Goal: Task Accomplishment & Management: Complete application form

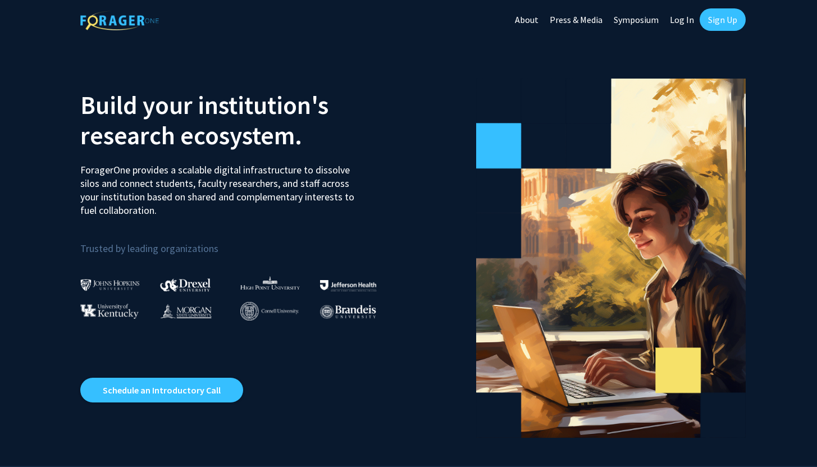
click at [686, 19] on link "Log In" at bounding box center [681, 19] width 35 height 39
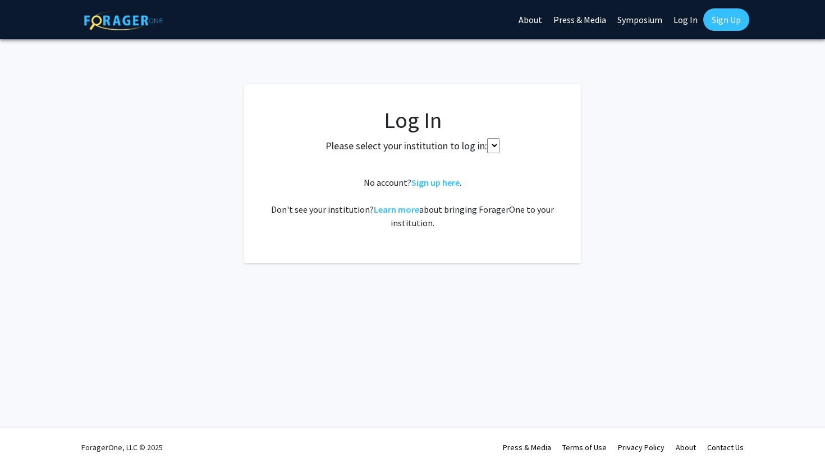
select select
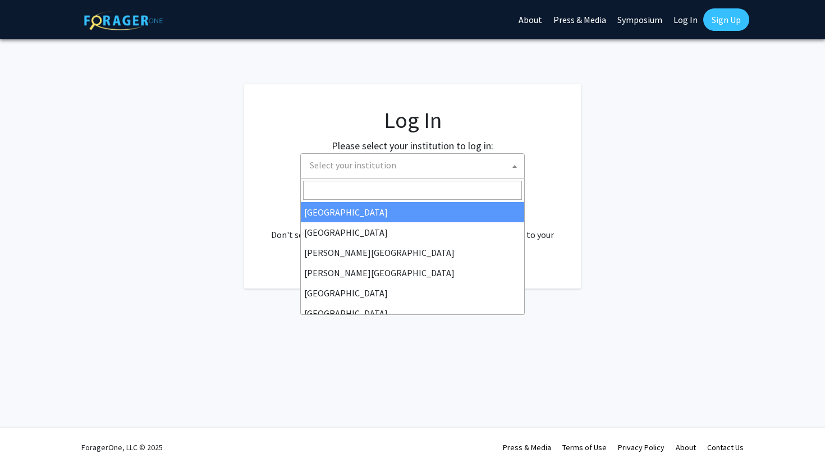
click at [408, 167] on span "Select your institution" at bounding box center [414, 165] width 219 height 23
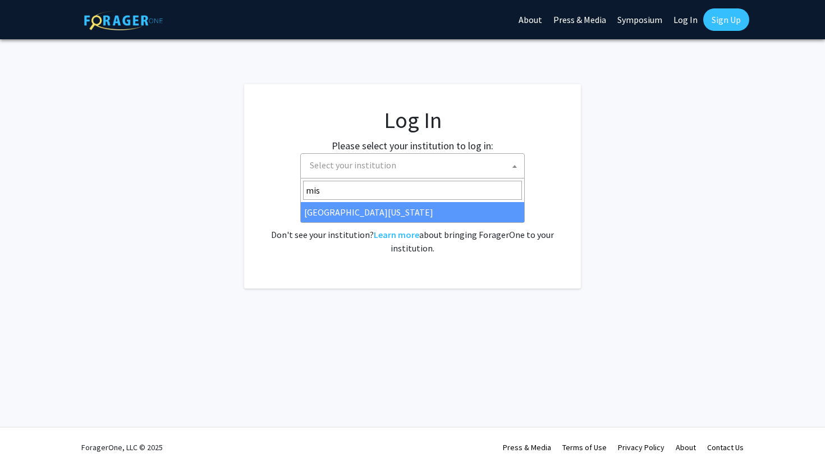
type input "mis"
select select "33"
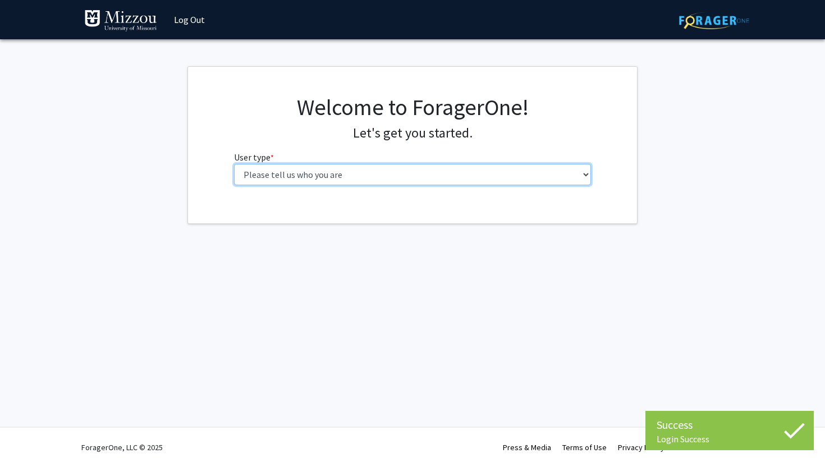
click at [439, 176] on select "Please tell us who you are Undergraduate Student Master's Student Doctoral Cand…" at bounding box center [413, 174] width 358 height 21
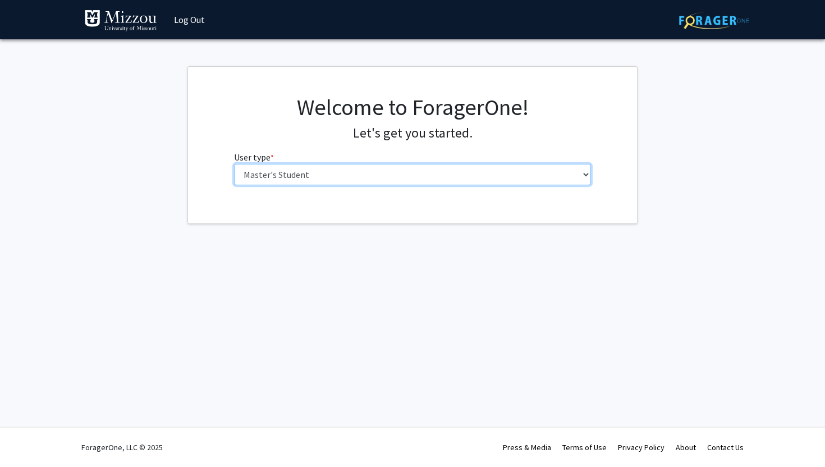
click at [234, 164] on select "Please tell us who you are Undergraduate Student Master's Student Doctoral Cand…" at bounding box center [413, 174] width 358 height 21
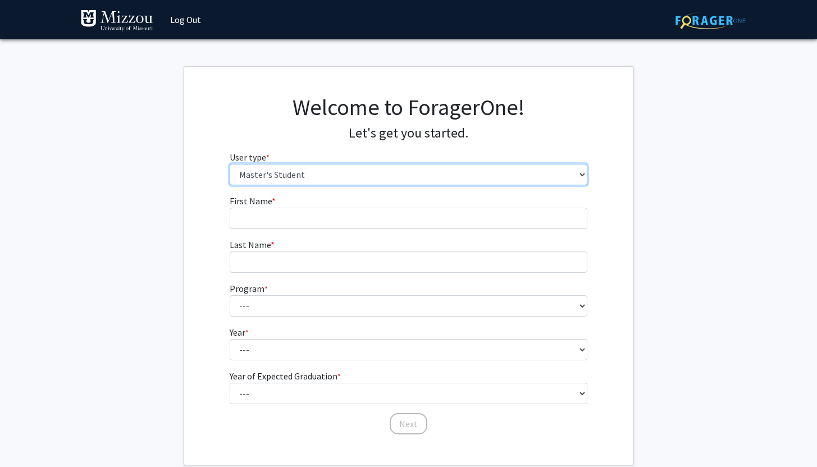
click at [368, 176] on select "Please tell us who you are Undergraduate Student Master's Student Doctoral Cand…" at bounding box center [409, 174] width 358 height 21
select select "1: undergrad"
click at [230, 164] on select "Please tell us who you are Undergraduate Student Master's Student Doctoral Cand…" at bounding box center [409, 174] width 358 height 21
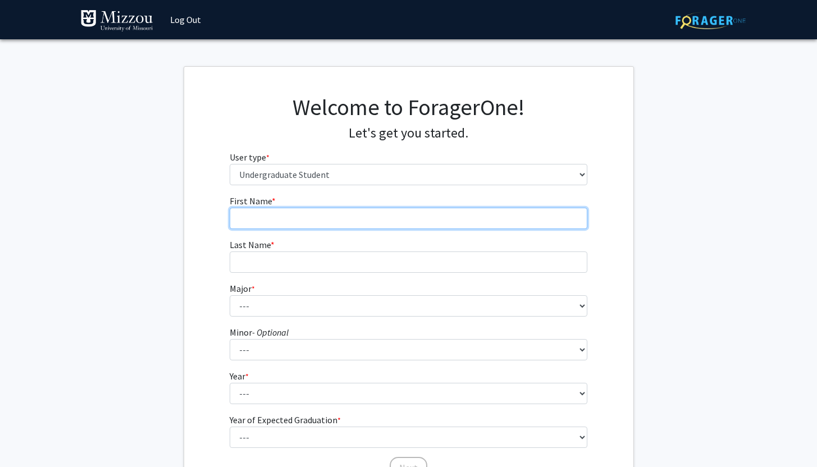
click at [293, 212] on input "First Name * required" at bounding box center [409, 218] width 358 height 21
type input "Gavin"
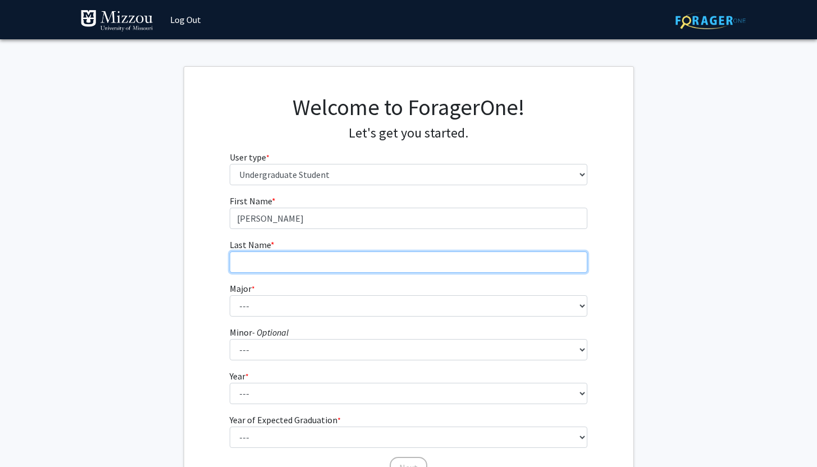
type input "Hunt"
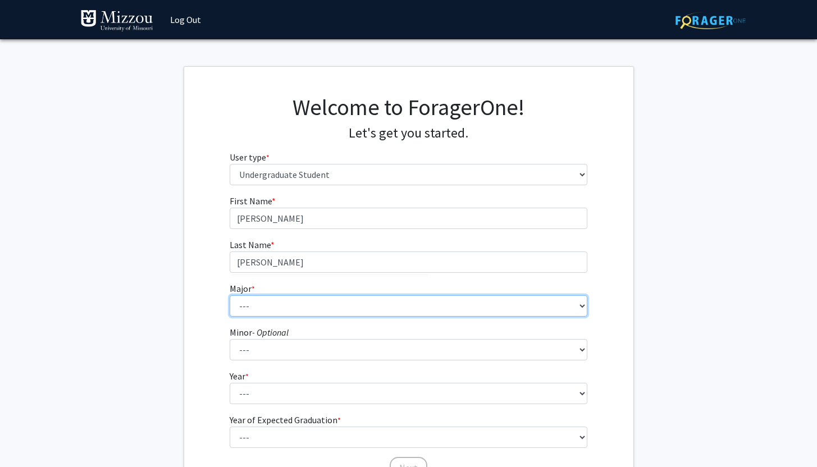
click at [312, 301] on select "--- Agribusiness Management Agricultural Education Agricultural Education: Comm…" at bounding box center [409, 305] width 358 height 21
click at [289, 308] on select "--- Agribusiness Management Agricultural Education Agricultural Education: Comm…" at bounding box center [409, 305] width 358 height 21
select select "135: 2628"
click at [230, 295] on select "--- Agribusiness Management Agricultural Education Agricultural Education: Comm…" at bounding box center [409, 305] width 358 height 21
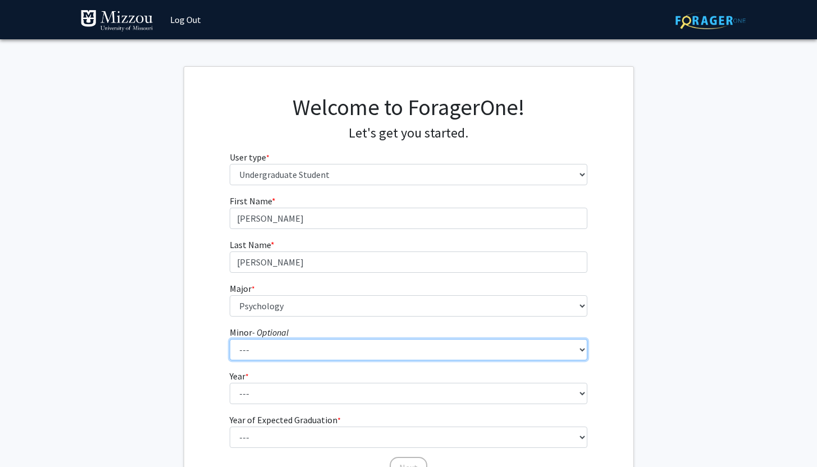
click at [301, 354] on select "--- Accountancy Aerospace Engineering Aerospace Studies Agribusiness Management…" at bounding box center [409, 349] width 358 height 21
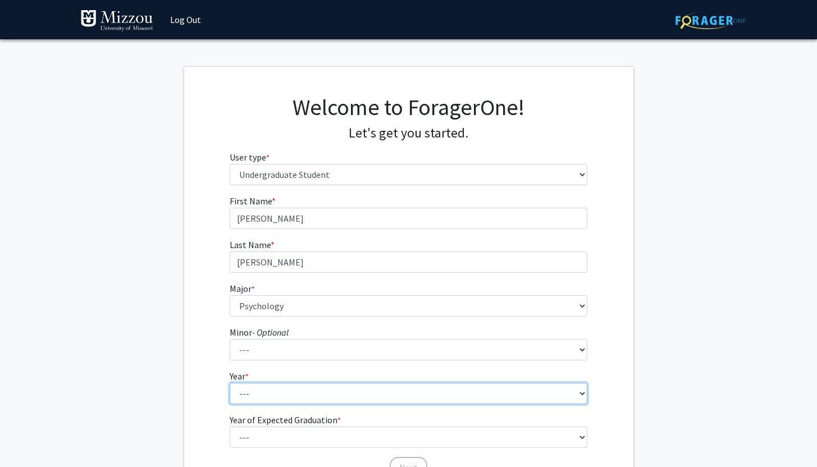
click at [266, 390] on select "--- First-year Sophomore Junior Senior Postbaccalaureate Certificate" at bounding box center [409, 393] width 358 height 21
select select "3: junior"
click at [230, 383] on select "--- First-year Sophomore Junior Senior Postbaccalaureate Certificate" at bounding box center [409, 393] width 358 height 21
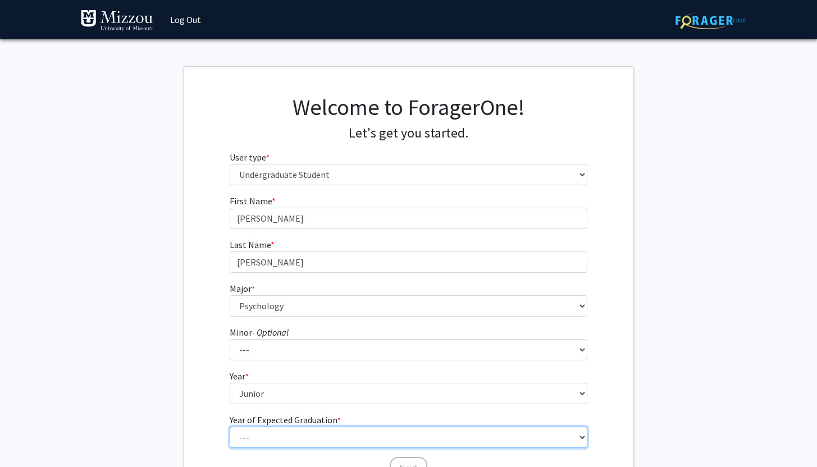
click at [294, 430] on select "--- 2025 2026 2027 2028 2029 2030 2031 2032 2033 2034" at bounding box center [409, 437] width 358 height 21
select select "3: 2027"
click at [230, 427] on select "--- 2025 2026 2027 2028 2029 2030 2031 2032 2033 2034" at bounding box center [409, 437] width 358 height 21
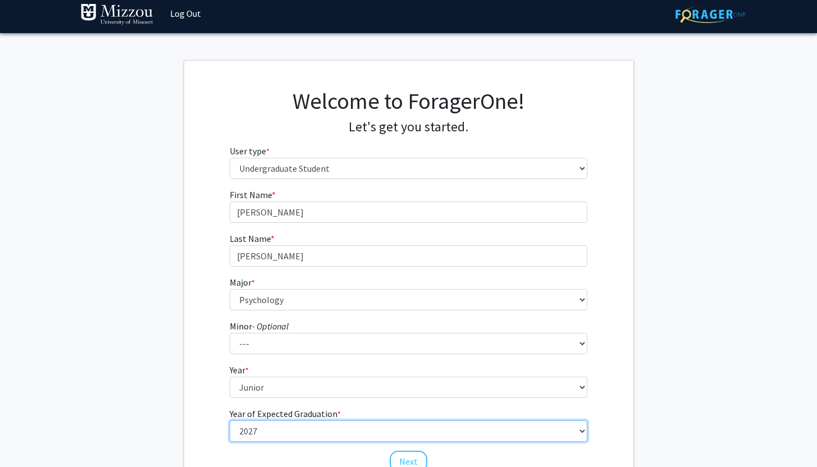
scroll to position [7, 0]
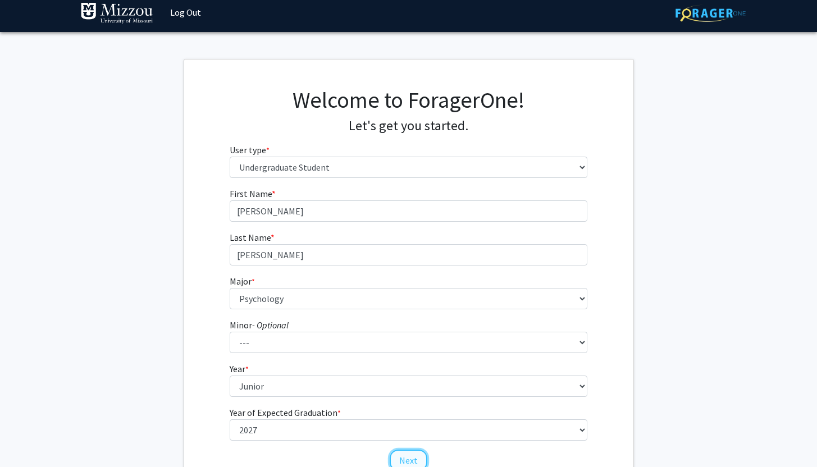
click at [402, 457] on button "Next" at bounding box center [409, 460] width 38 height 21
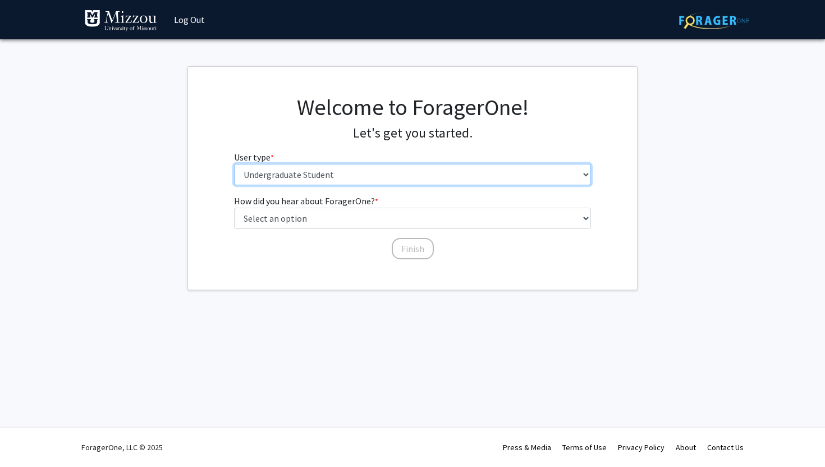
click at [342, 173] on select "Please tell us who you are Undergraduate Student Master's Student Doctoral Cand…" at bounding box center [413, 174] width 358 height 21
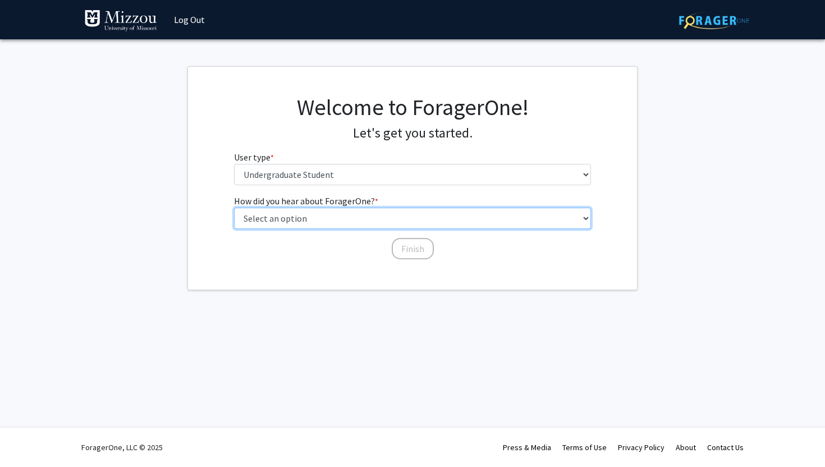
click at [300, 221] on select "Select an option Peer/student recommendation Faculty/staff recommendation Unive…" at bounding box center [413, 218] width 358 height 21
select select "3: university_website"
click at [234, 208] on select "Select an option Peer/student recommendation Faculty/staff recommendation Unive…" at bounding box center [413, 218] width 358 height 21
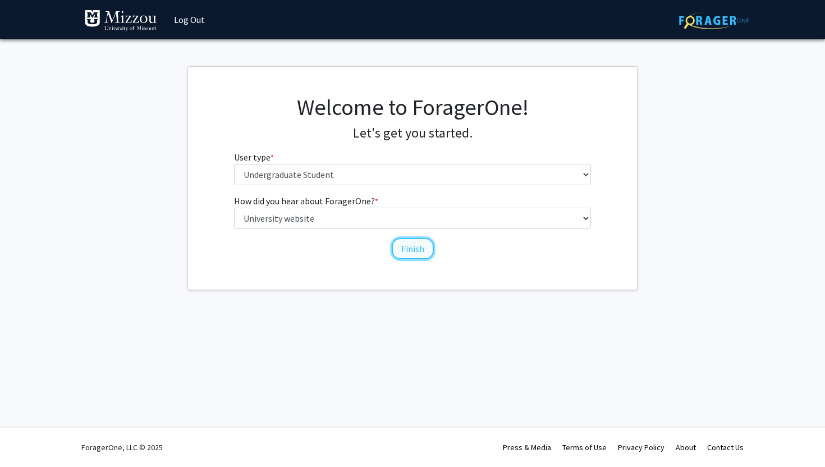
click at [406, 254] on button "Finish" at bounding box center [413, 248] width 42 height 21
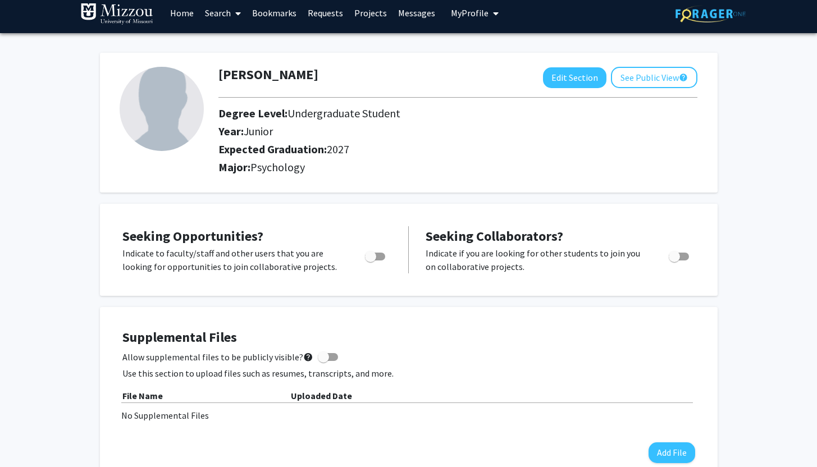
scroll to position [16, 0]
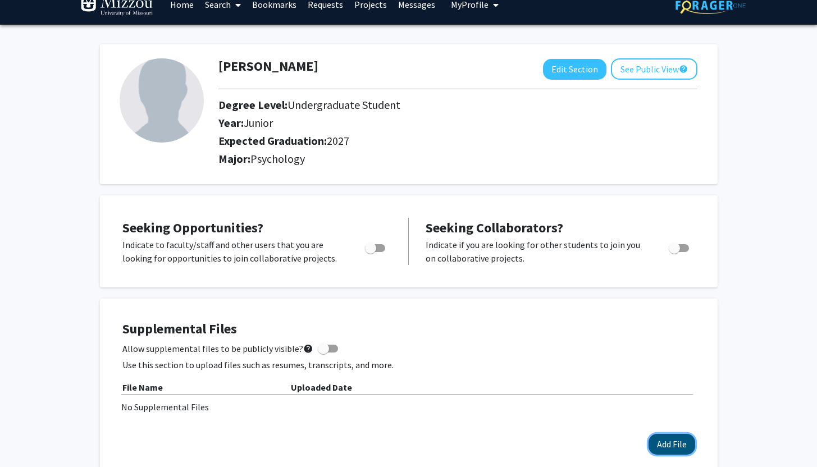
click at [666, 441] on button "Add File" at bounding box center [671, 444] width 47 height 21
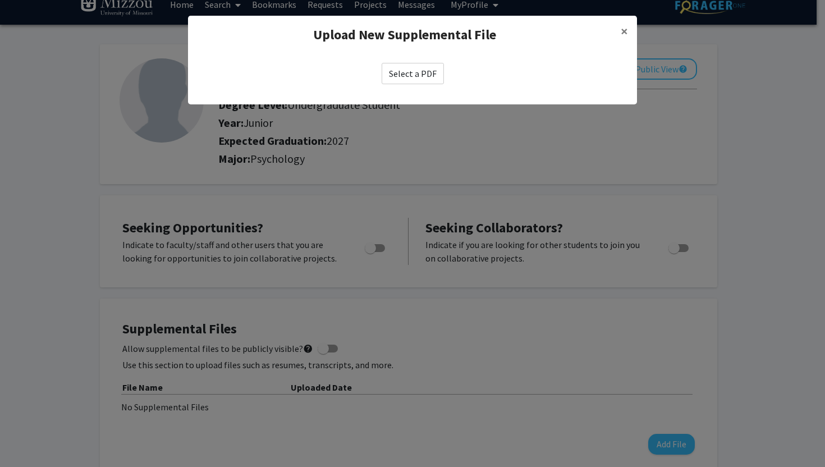
click at [423, 77] on label "Select a PDF" at bounding box center [413, 73] width 62 height 21
click at [0, 0] on input "Select a PDF" at bounding box center [0, 0] width 0 height 0
click at [625, 35] on span "×" at bounding box center [624, 30] width 7 height 17
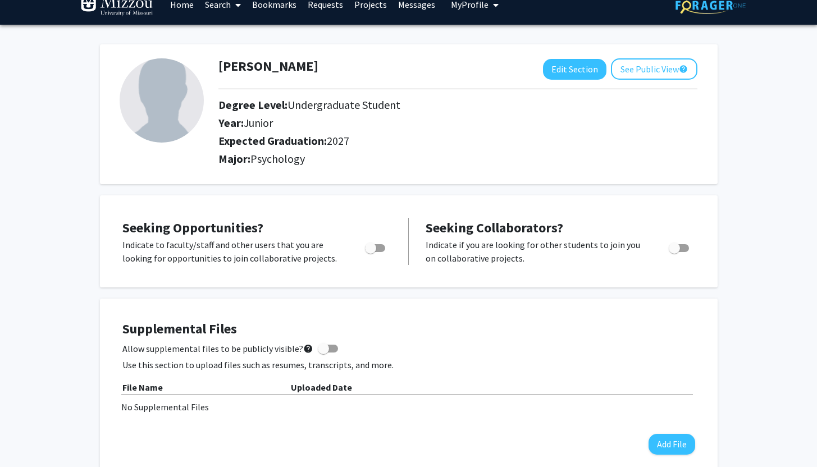
click at [227, 9] on link "Search" at bounding box center [222, 4] width 47 height 39
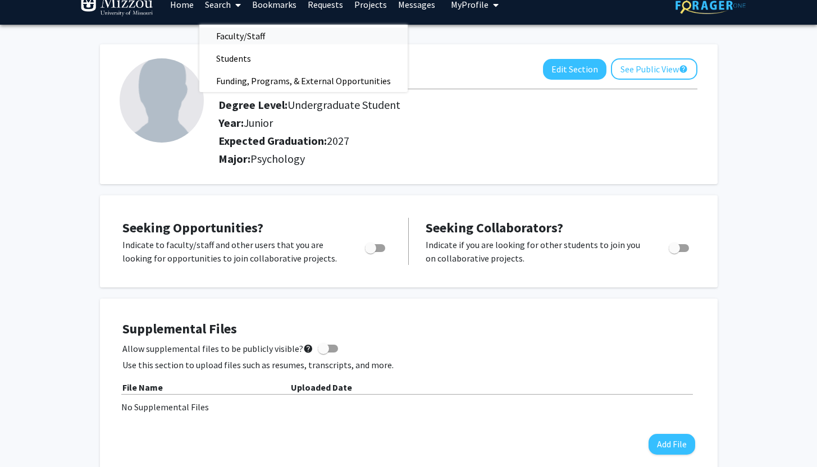
click at [248, 35] on span "Faculty/Staff" at bounding box center [240, 36] width 83 height 22
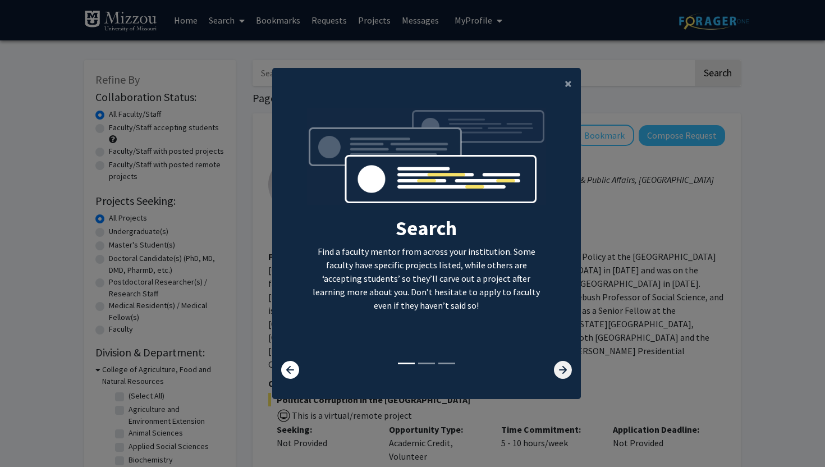
click at [555, 367] on icon at bounding box center [563, 370] width 18 height 18
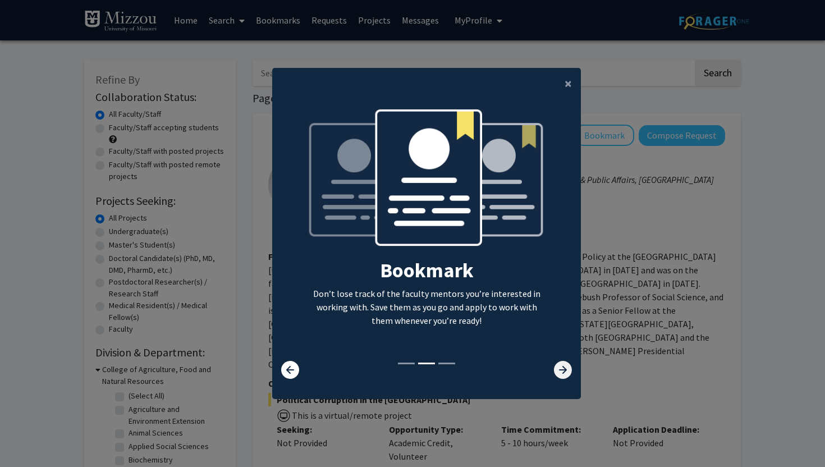
click at [556, 369] on icon at bounding box center [563, 370] width 18 height 18
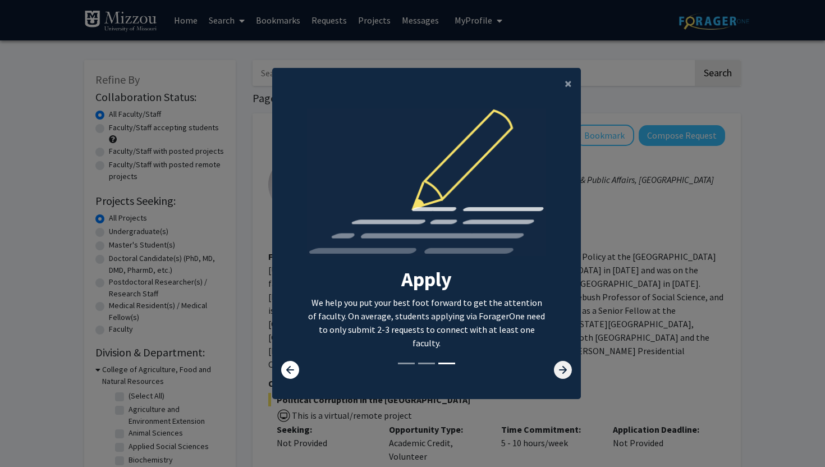
click at [557, 369] on icon at bounding box center [563, 370] width 18 height 18
click at [557, 368] on icon at bounding box center [563, 370] width 18 height 18
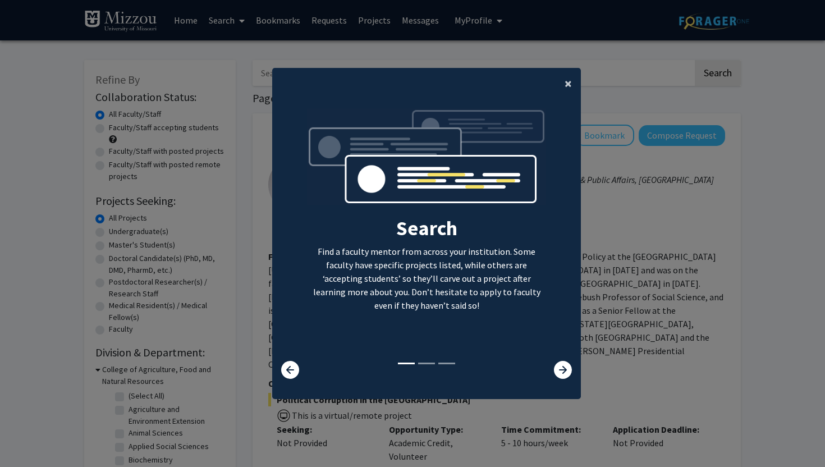
click at [565, 81] on span "×" at bounding box center [568, 83] width 7 height 17
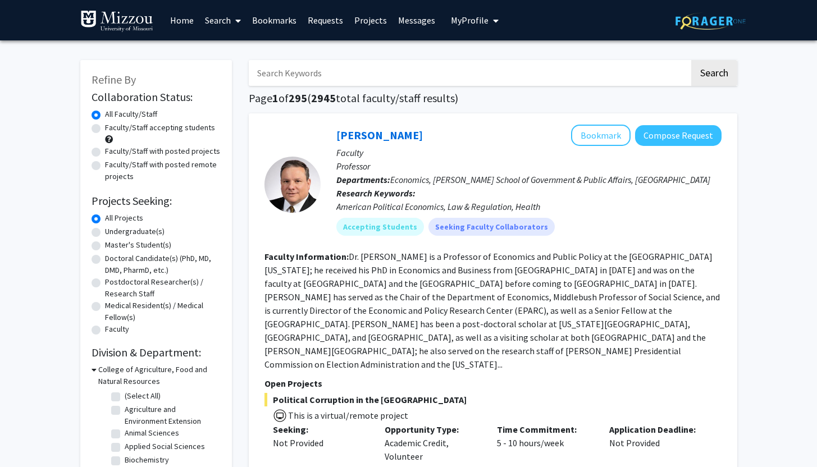
click at [319, 76] on input "Search Keywords" at bounding box center [469, 73] width 441 height 26
type input "ellis"
click at [714, 79] on button "Search" at bounding box center [714, 73] width 46 height 26
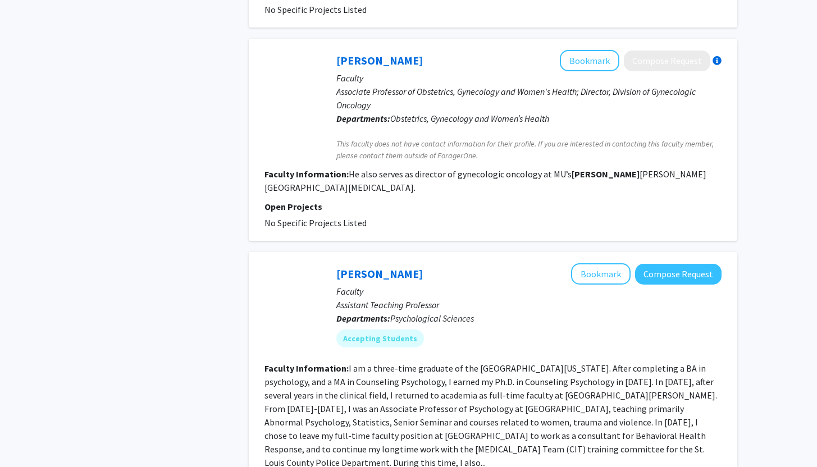
scroll to position [646, 0]
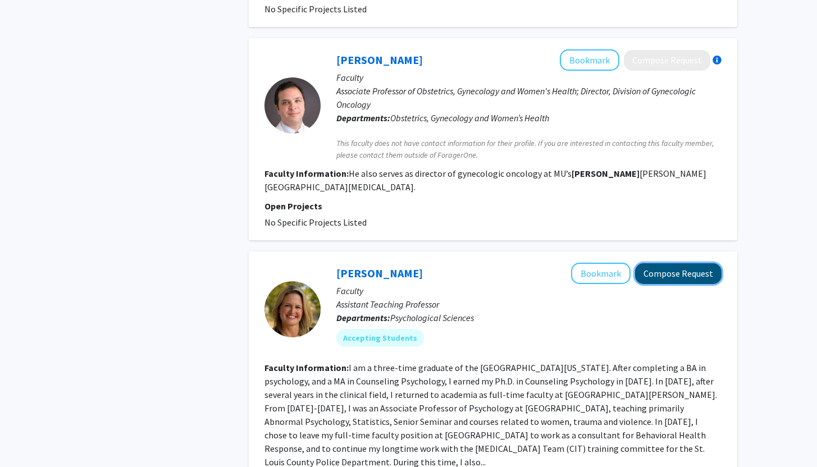
click at [682, 263] on button "Compose Request" at bounding box center [678, 273] width 86 height 21
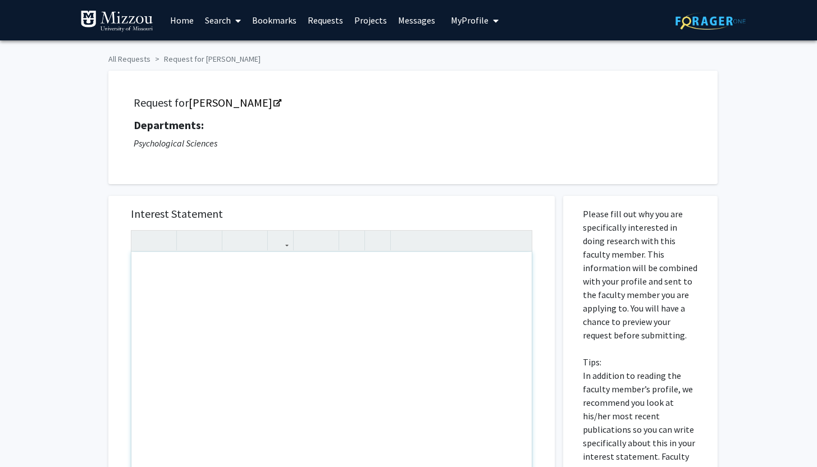
click at [168, 289] on div "Note to users with screen readers: Please press Alt+0 or Option+0 to deactivate…" at bounding box center [331, 380] width 400 height 257
type textarea "Careers in Psych Course!"
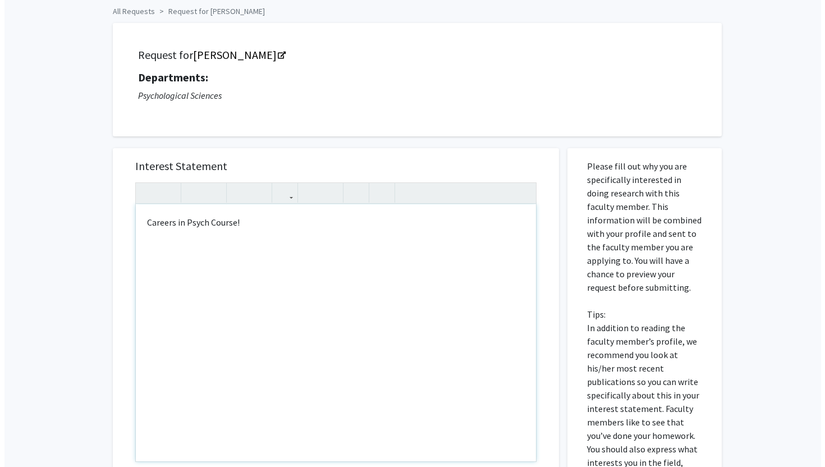
scroll to position [284, 0]
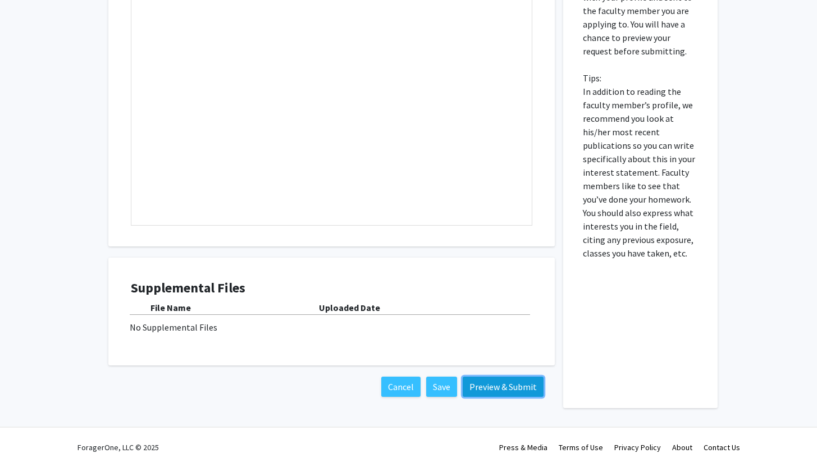
click at [490, 390] on button "Preview & Submit" at bounding box center [503, 387] width 81 height 20
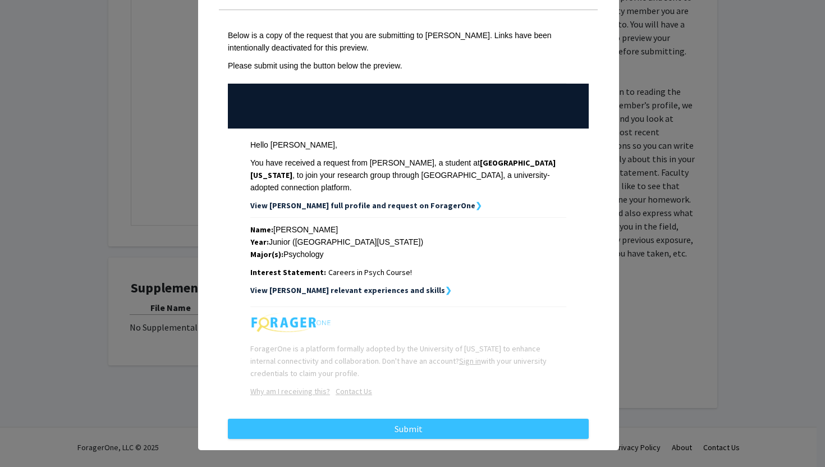
scroll to position [42, 0]
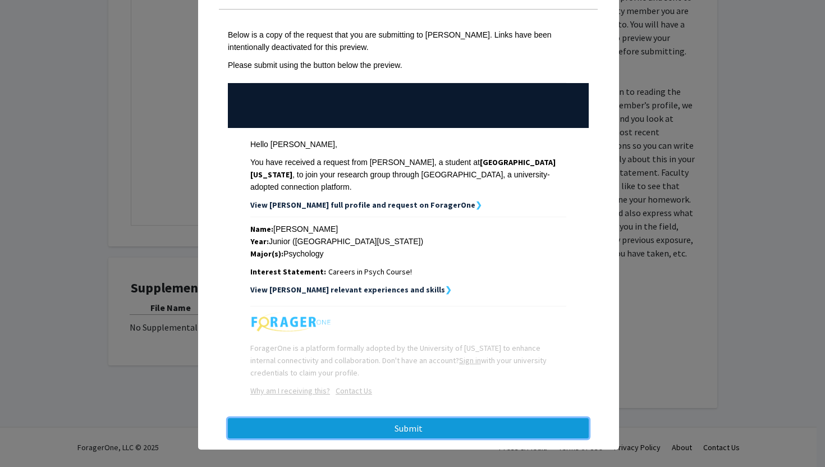
click at [456, 422] on button "Submit" at bounding box center [408, 428] width 361 height 20
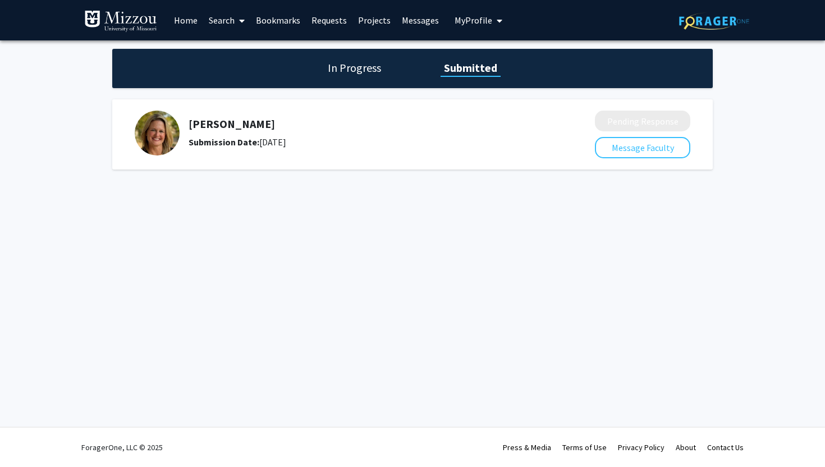
click at [181, 13] on link "Home" at bounding box center [185, 20] width 35 height 39
